Goal: Book appointment/travel/reservation

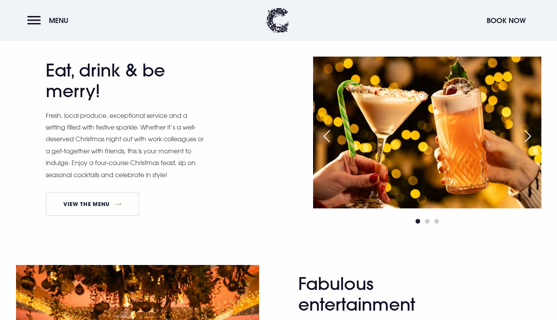
scroll to position [386, 0]
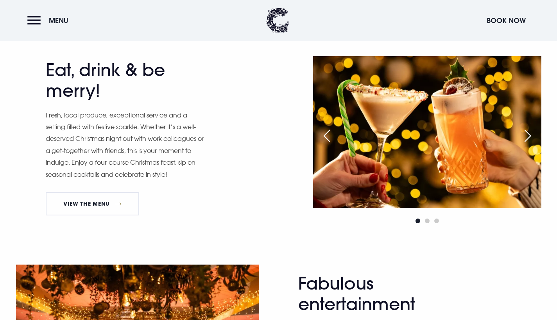
click at [526, 132] on div "Next slide" at bounding box center [528, 135] width 20 height 17
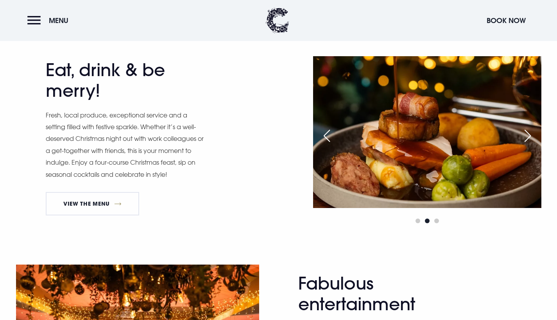
click at [526, 132] on div "Next slide" at bounding box center [528, 135] width 20 height 17
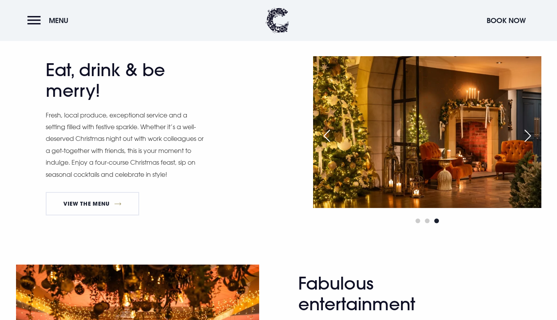
click at [327, 133] on div "Previous slide" at bounding box center [327, 135] width 20 height 17
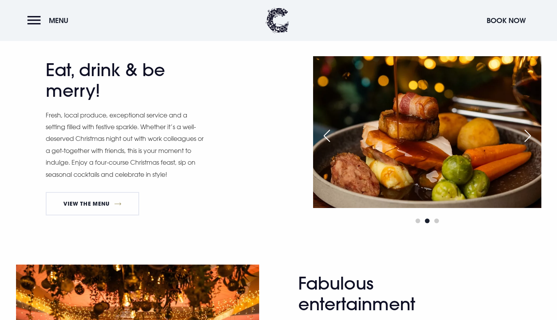
click at [327, 133] on div "Previous slide" at bounding box center [327, 135] width 20 height 17
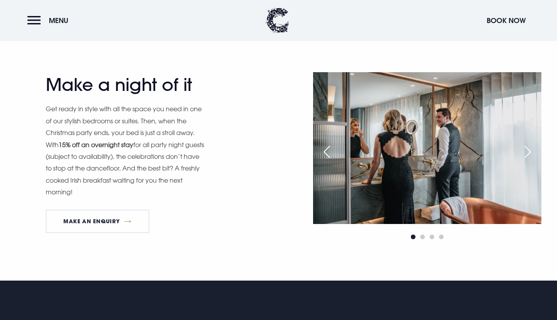
scroll to position [795, 0]
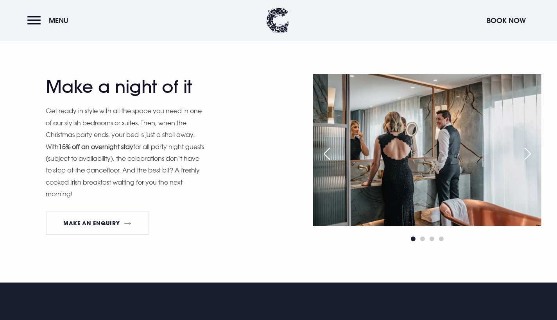
click at [525, 155] on div "Next slide" at bounding box center [528, 153] width 20 height 17
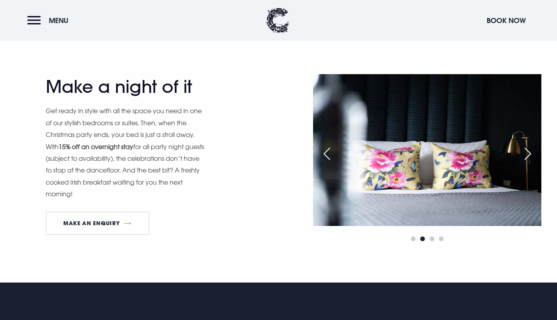
click at [525, 154] on div "Next slide" at bounding box center [528, 153] width 20 height 17
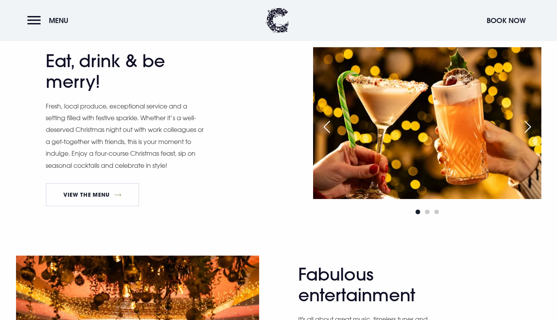
scroll to position [371, 0]
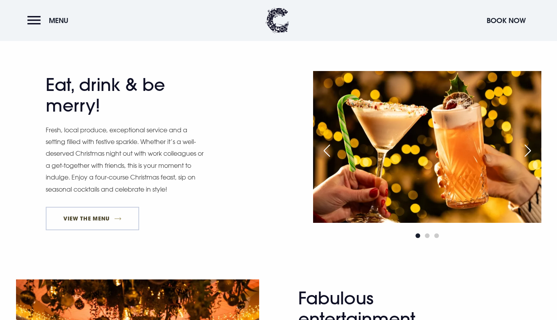
click at [102, 218] on link "View The Menu" at bounding box center [93, 218] width 94 height 23
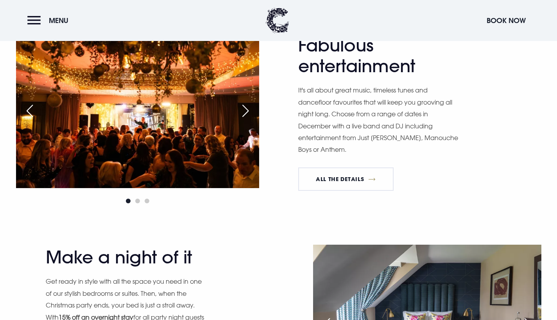
scroll to position [626, 0]
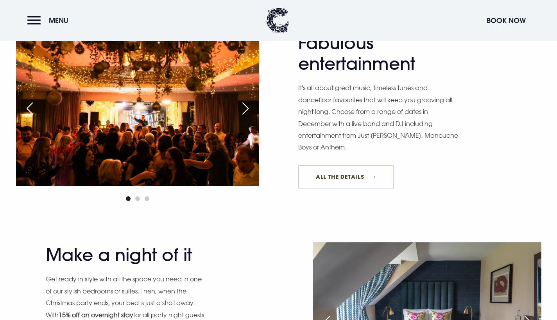
click at [353, 177] on link "All The Details" at bounding box center [345, 176] width 95 height 23
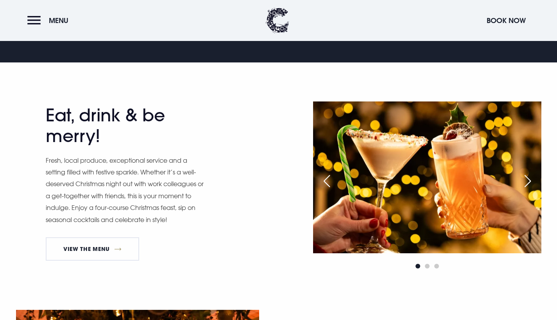
scroll to position [341, 0]
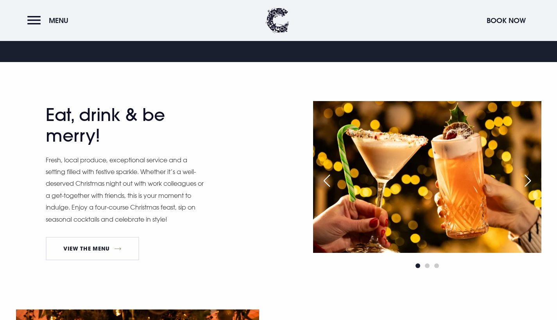
click at [529, 180] on div "Next slide" at bounding box center [528, 180] width 20 height 17
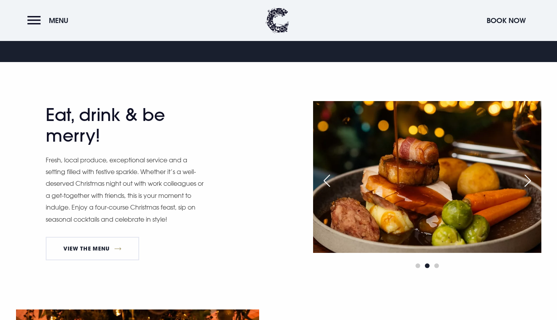
click at [529, 180] on div "Next slide" at bounding box center [528, 180] width 20 height 17
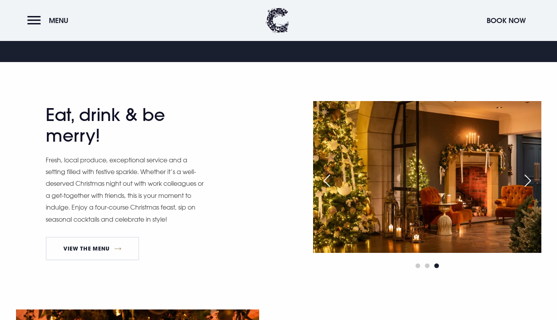
click at [325, 178] on div "Previous slide" at bounding box center [327, 180] width 20 height 17
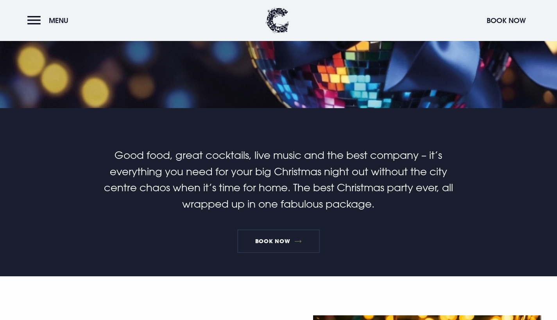
scroll to position [145, 0]
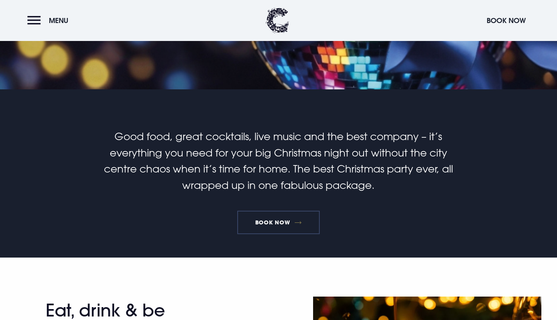
click at [284, 233] on link "Book Now" at bounding box center [278, 222] width 82 height 23
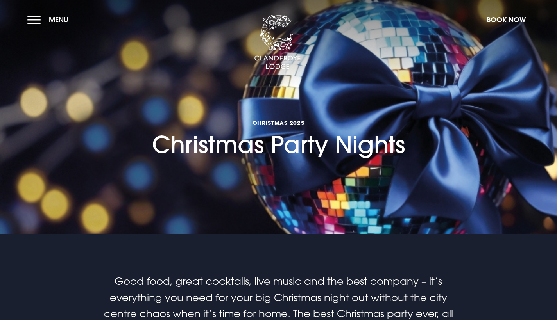
scroll to position [0, 0]
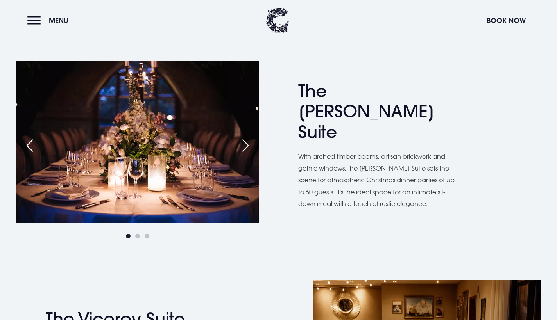
scroll to position [400, 0]
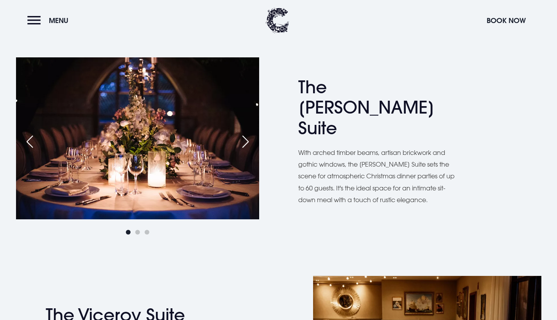
click at [245, 141] on div "Next slide" at bounding box center [246, 141] width 20 height 17
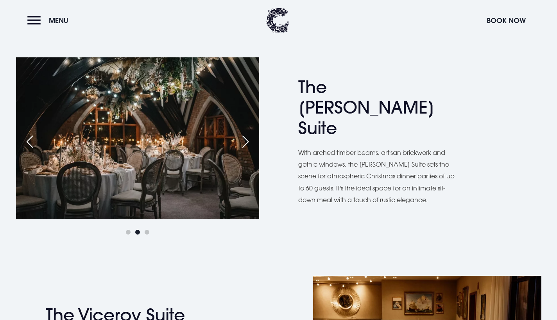
click at [245, 141] on div "Next slide" at bounding box center [246, 141] width 20 height 17
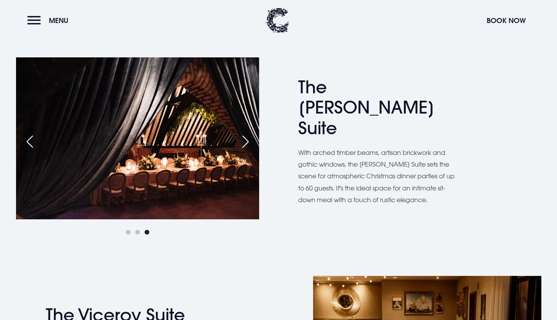
click at [31, 139] on div "Previous slide" at bounding box center [30, 141] width 20 height 17
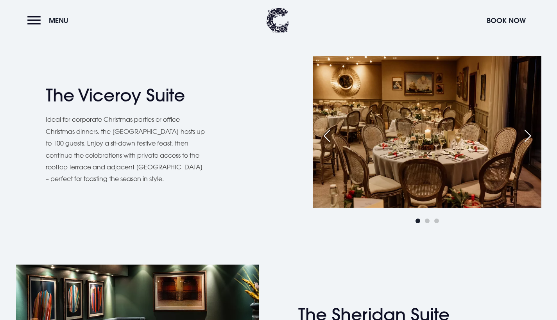
scroll to position [620, 0]
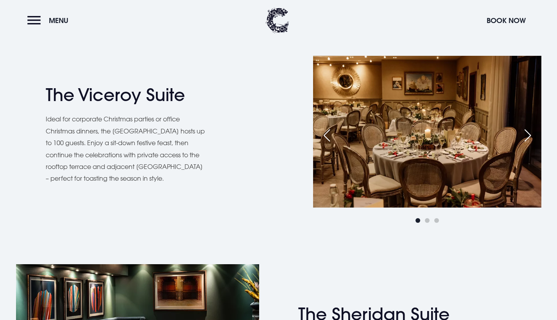
click at [529, 133] on div "Next slide" at bounding box center [528, 135] width 20 height 17
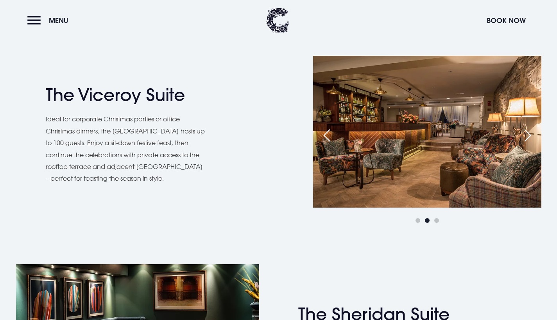
click at [529, 133] on div "Next slide" at bounding box center [528, 135] width 20 height 17
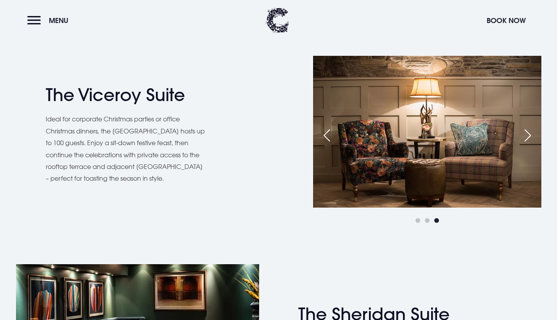
click at [327, 133] on div "Previous slide" at bounding box center [327, 135] width 20 height 17
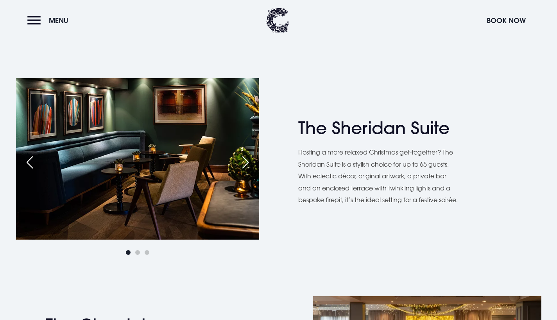
scroll to position [809, 0]
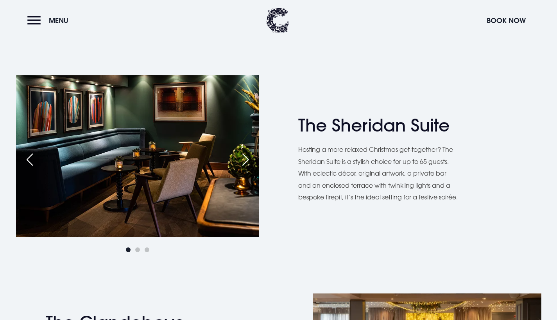
click at [245, 159] on div "Next slide" at bounding box center [246, 159] width 20 height 17
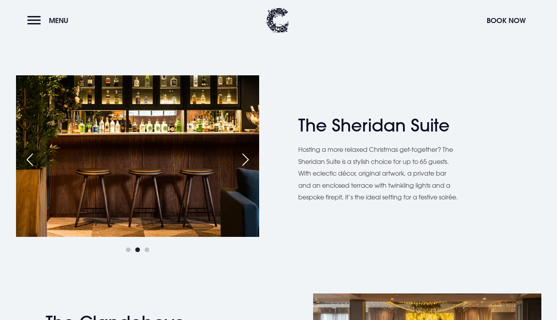
click at [245, 158] on div "Next slide" at bounding box center [246, 159] width 20 height 17
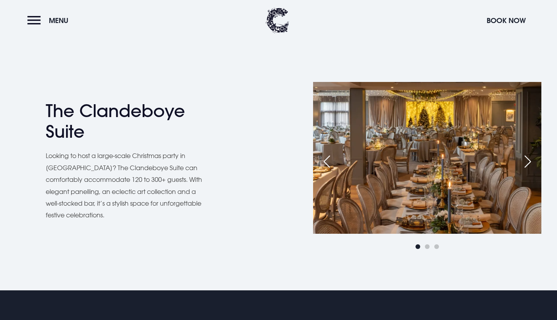
scroll to position [1023, 0]
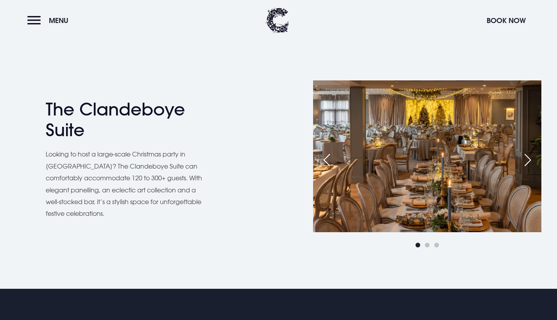
click at [530, 158] on div "Next slide" at bounding box center [528, 160] width 20 height 17
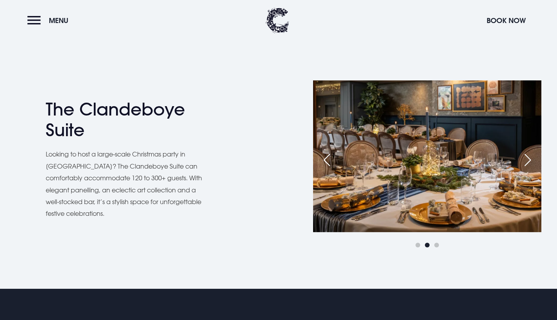
click at [530, 158] on div "Next slide" at bounding box center [528, 160] width 20 height 17
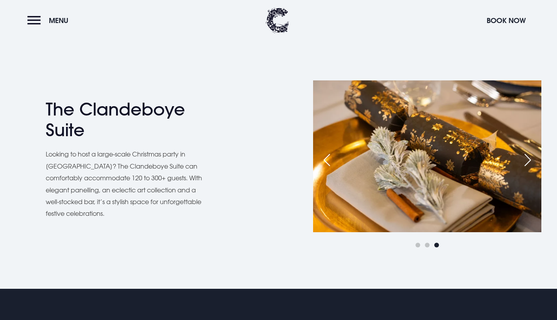
click at [326, 163] on div "Previous slide" at bounding box center [327, 160] width 20 height 17
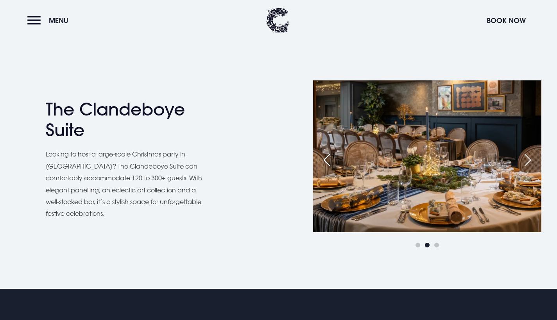
click at [326, 163] on div "Previous slide" at bounding box center [327, 160] width 20 height 17
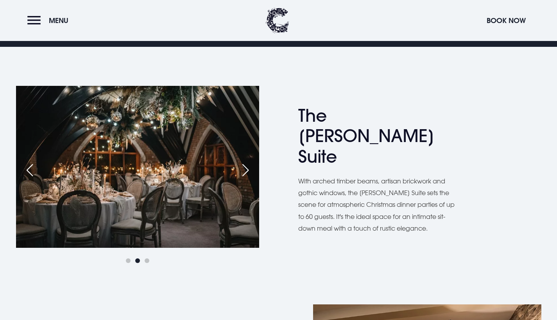
scroll to position [373, 0]
